Goal: Task Accomplishment & Management: Manage account settings

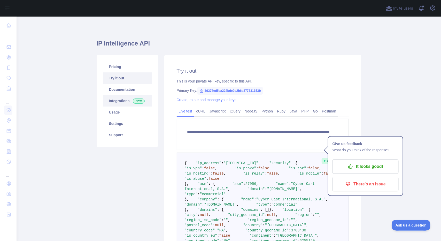
click at [121, 103] on link "Integrations New" at bounding box center [127, 100] width 49 height 11
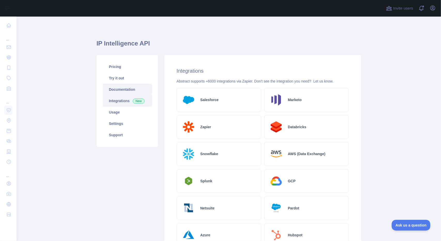
click at [123, 92] on link "Documentation" at bounding box center [127, 89] width 49 height 11
click at [122, 124] on link "Settings" at bounding box center [127, 123] width 49 height 11
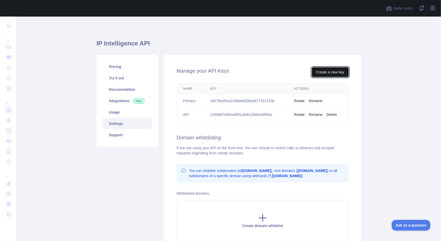
click at [329, 72] on button "Create a new key" at bounding box center [330, 72] width 37 height 10
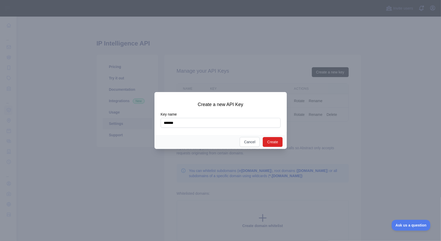
type input "*******"
click at [272, 141] on button "Create" at bounding box center [273, 142] width 20 height 10
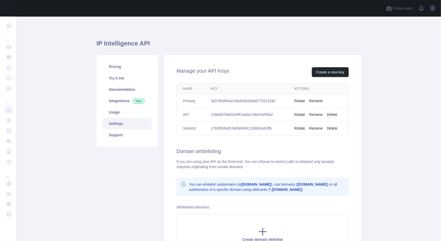
click at [235, 128] on td "c7b38906af15484494fc11b6b3ce62fb" at bounding box center [246, 128] width 83 height 14
copy td "c7b38906af15484494fc11b6b3ce62fb"
drag, startPoint x: 181, startPoint y: 87, endPoint x: 350, endPoint y: 134, distance: 174.7
click at [350, 134] on div "Name Key Actions Primary 3d378ed5ea224bde9d2b6a877331153b Rotate Rename API 126…" at bounding box center [262, 109] width 189 height 56
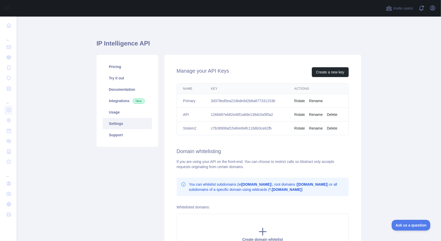
copy thead
click at [117, 65] on link "Pricing" at bounding box center [127, 66] width 49 height 11
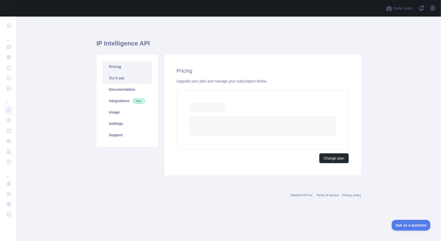
click at [119, 78] on link "Try it out" at bounding box center [127, 77] width 49 height 11
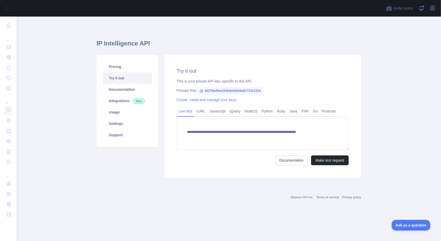
type textarea "**********"
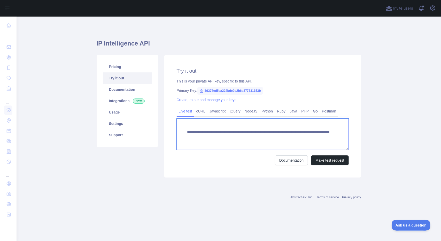
click at [214, 134] on textarea "**********" at bounding box center [263, 134] width 172 height 31
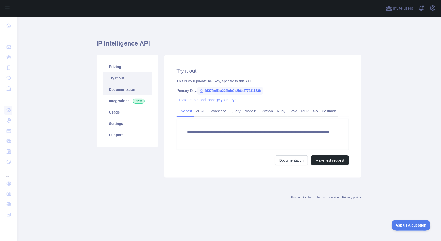
click at [133, 93] on link "Documentation" at bounding box center [127, 89] width 49 height 11
